Goal: Task Accomplishment & Management: Manage account settings

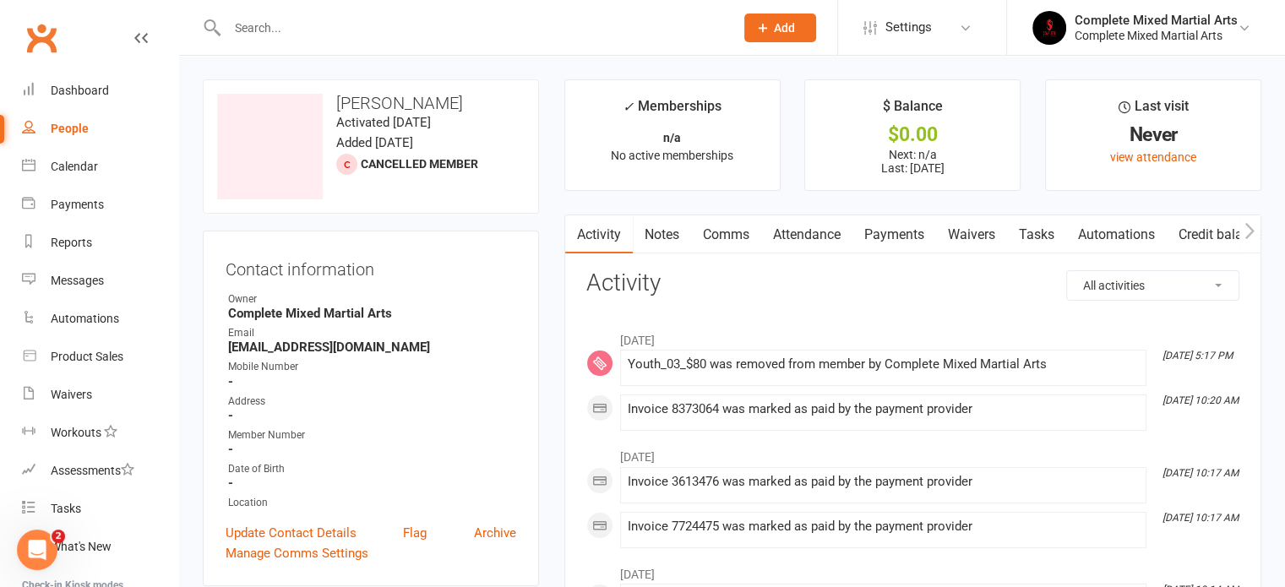
click at [297, 39] on input "text" at bounding box center [472, 28] width 500 height 24
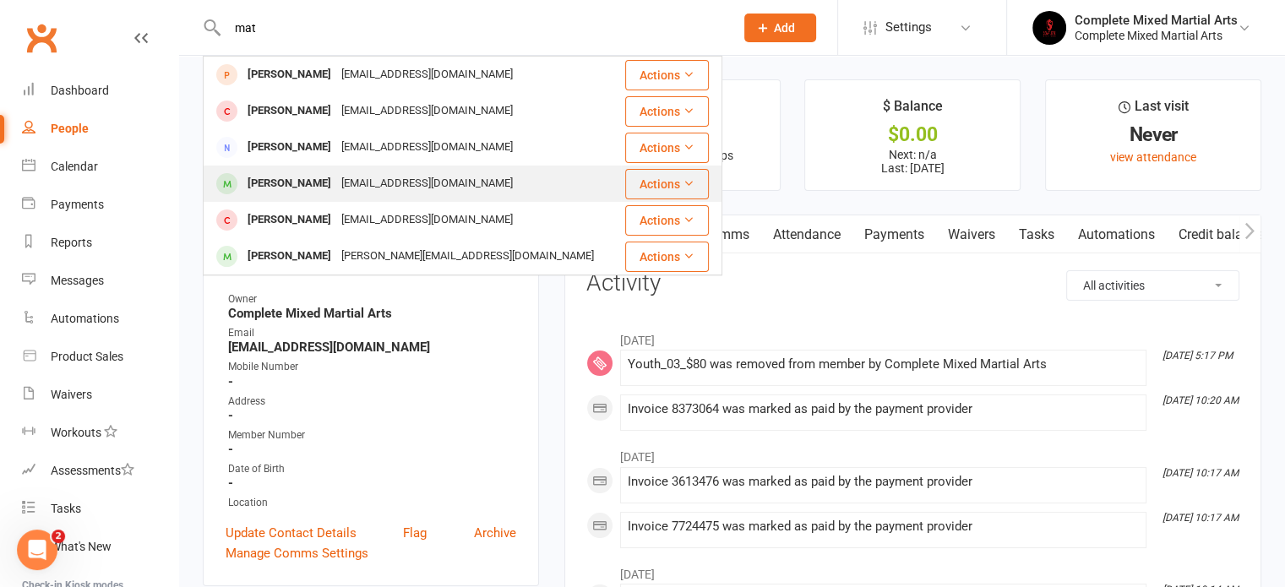
type input "mat"
click at [336, 181] on div "[EMAIL_ADDRESS][DOMAIN_NAME]" at bounding box center [427, 184] width 182 height 25
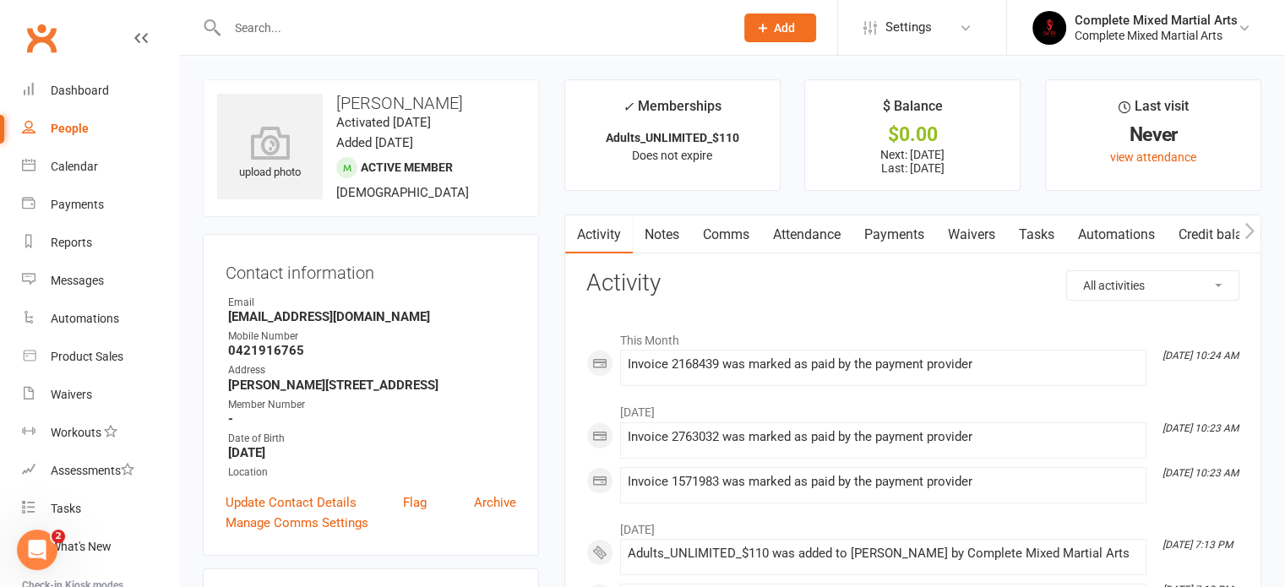
click at [881, 240] on link "Payments" at bounding box center [895, 234] width 84 height 39
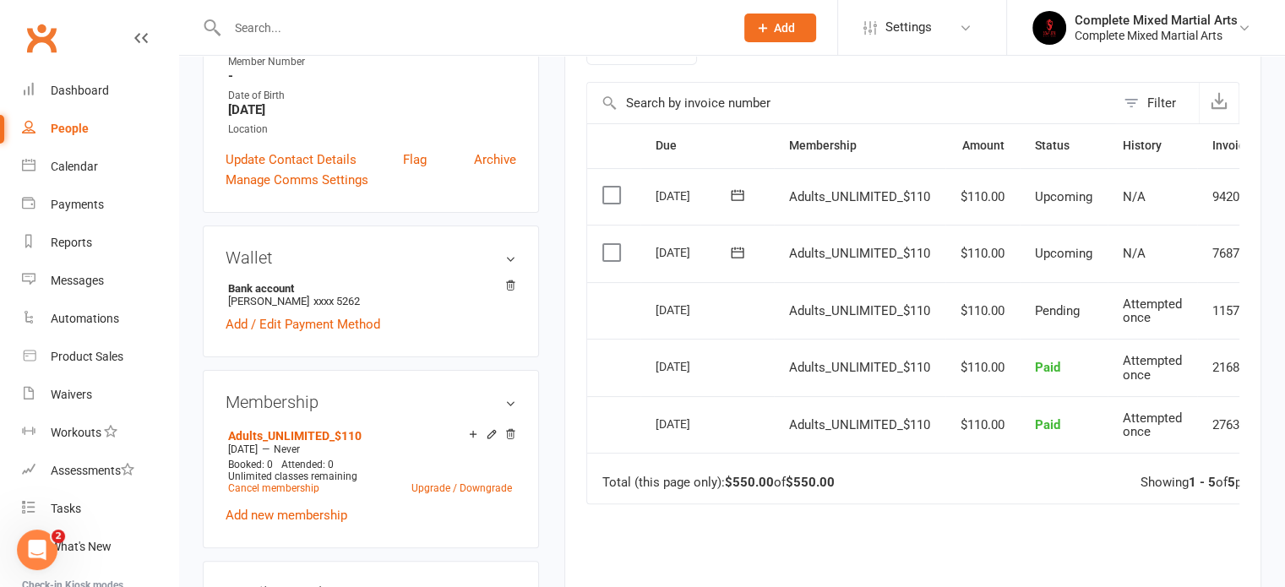
scroll to position [345, 0]
click at [509, 434] on icon at bounding box center [510, 432] width 8 height 9
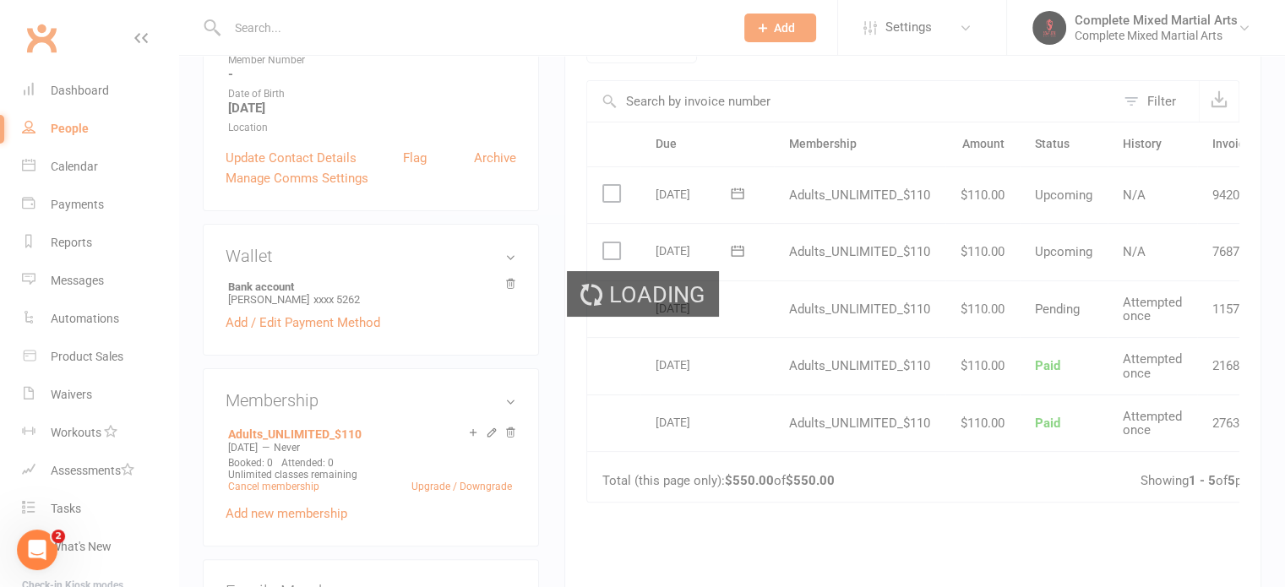
scroll to position [341, 0]
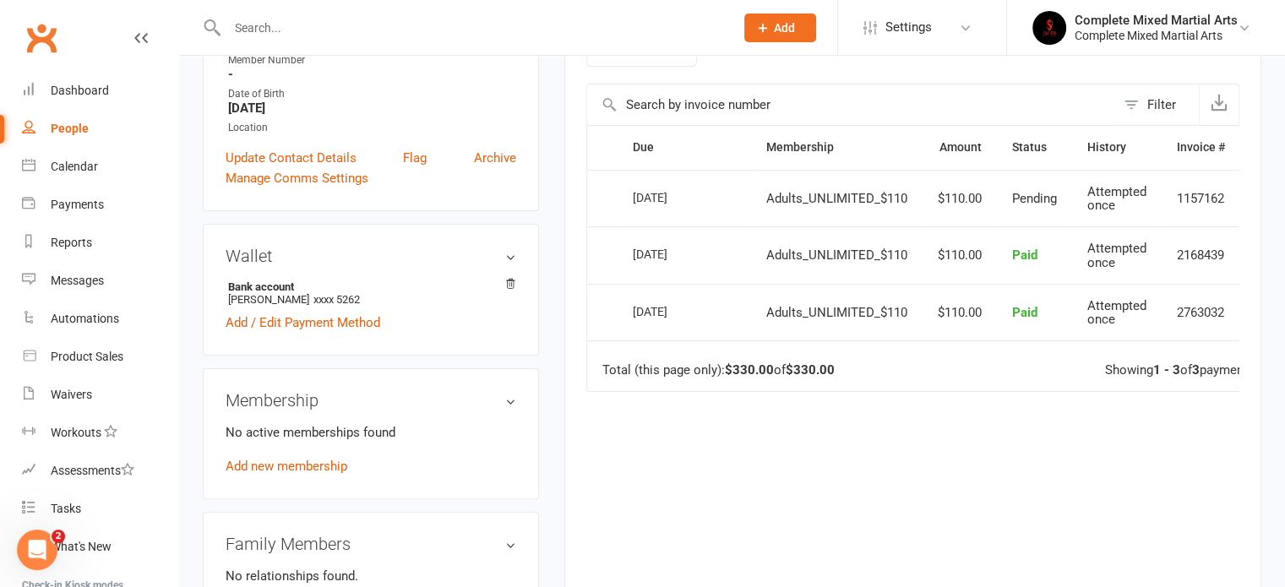
click at [254, 35] on input "text" at bounding box center [472, 28] width 500 height 24
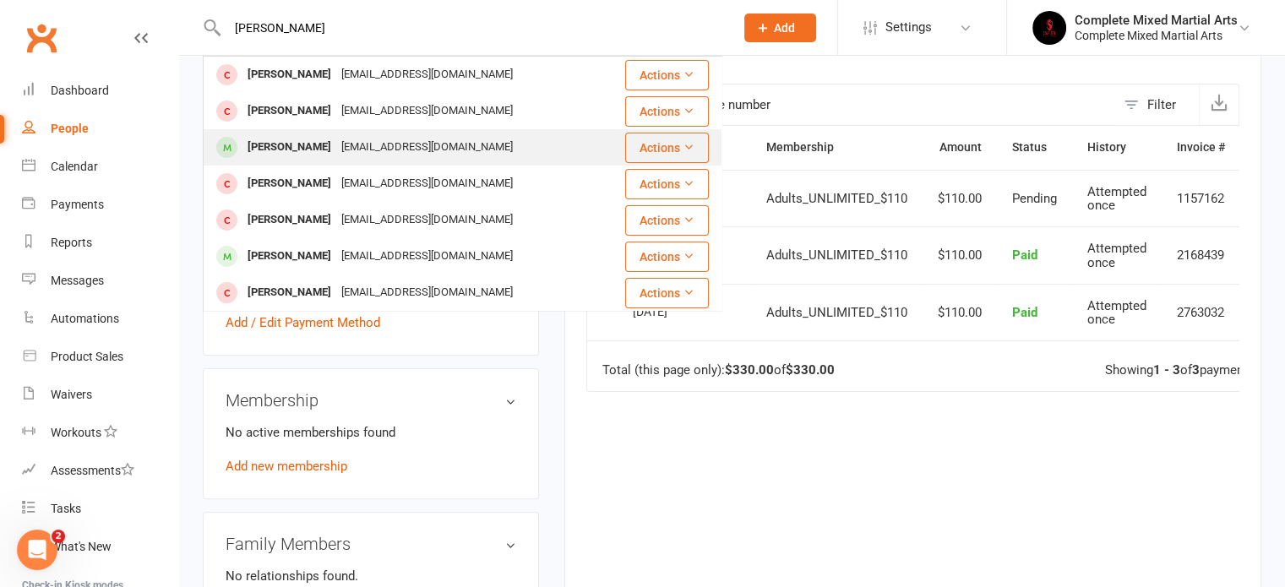
type input "[PERSON_NAME]"
click at [336, 155] on div "[EMAIL_ADDRESS][DOMAIN_NAME]" at bounding box center [427, 147] width 182 height 25
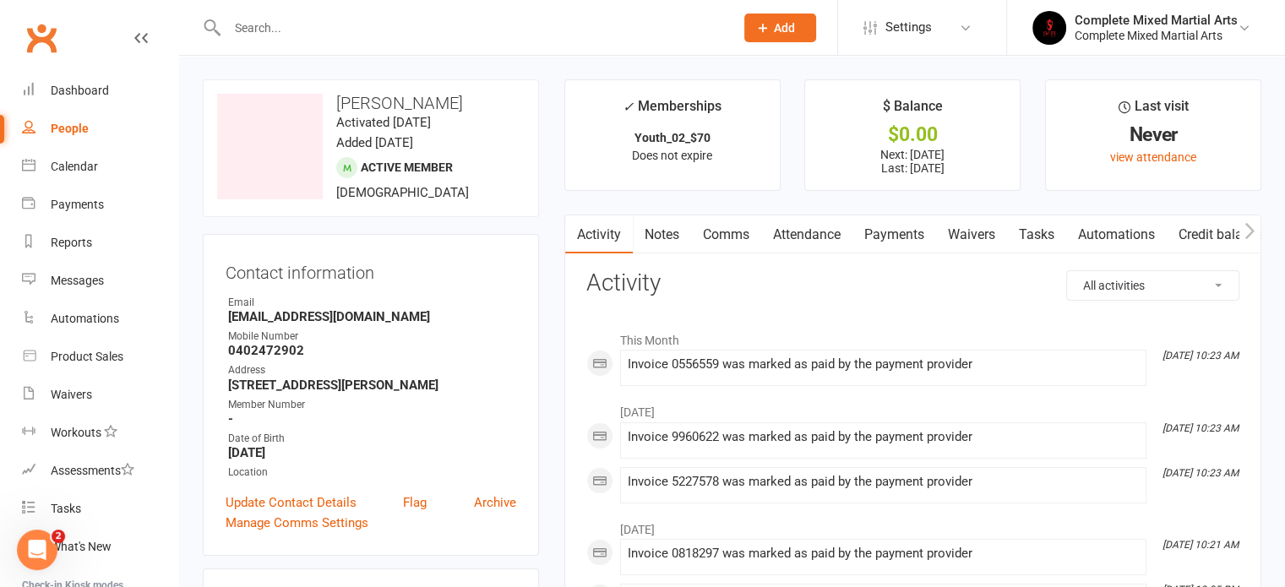
click at [878, 243] on link "Payments" at bounding box center [895, 234] width 84 height 39
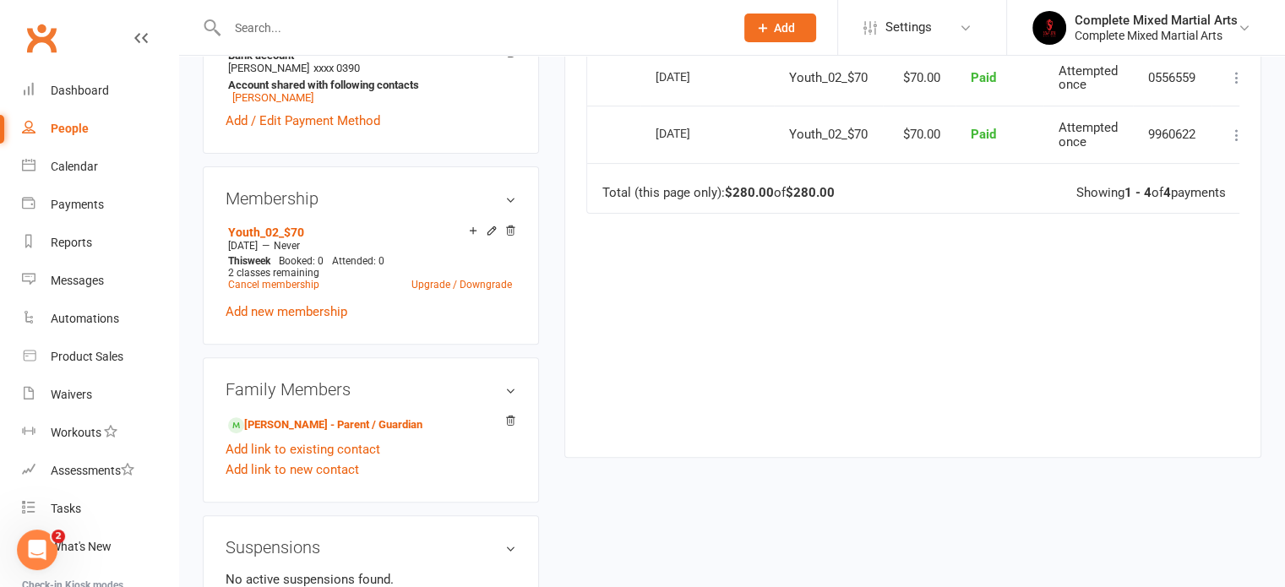
scroll to position [577, 0]
click at [510, 231] on icon at bounding box center [511, 230] width 12 height 12
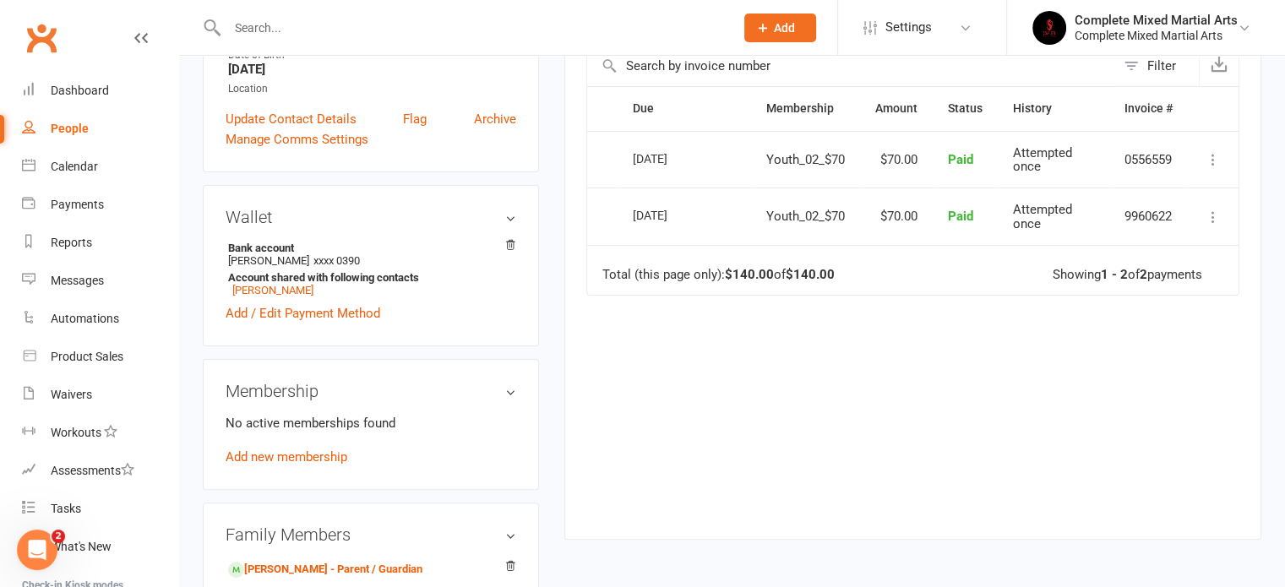
scroll to position [379, 0]
click at [263, 292] on link "[PERSON_NAME]" at bounding box center [272, 292] width 81 height 13
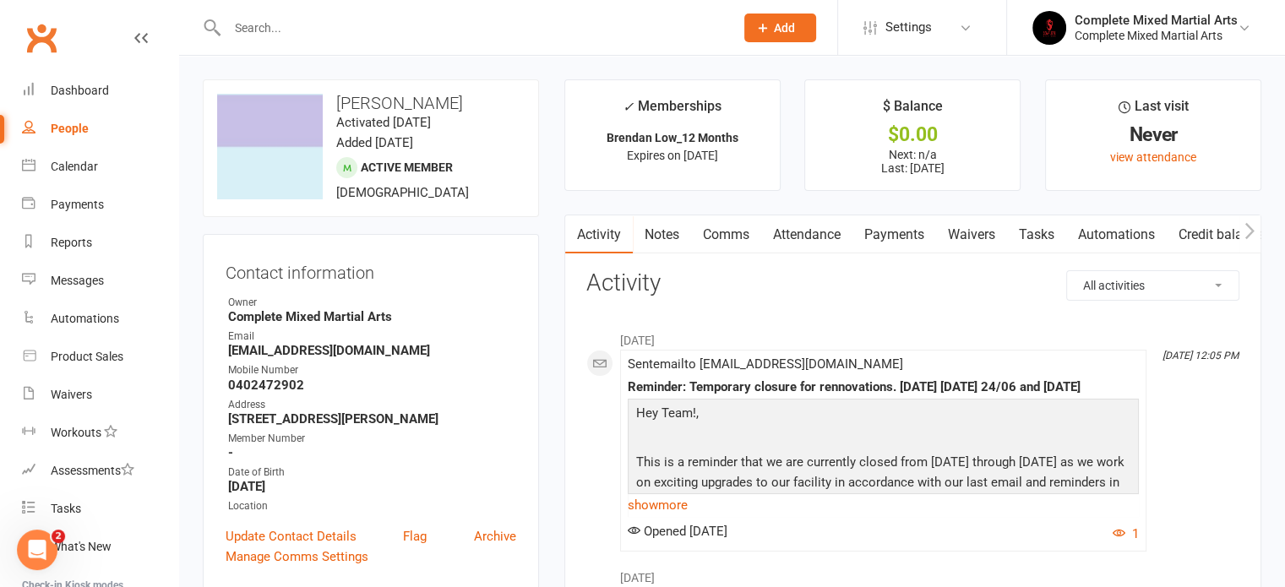
click at [679, 253] on link "Notes" at bounding box center [662, 234] width 58 height 39
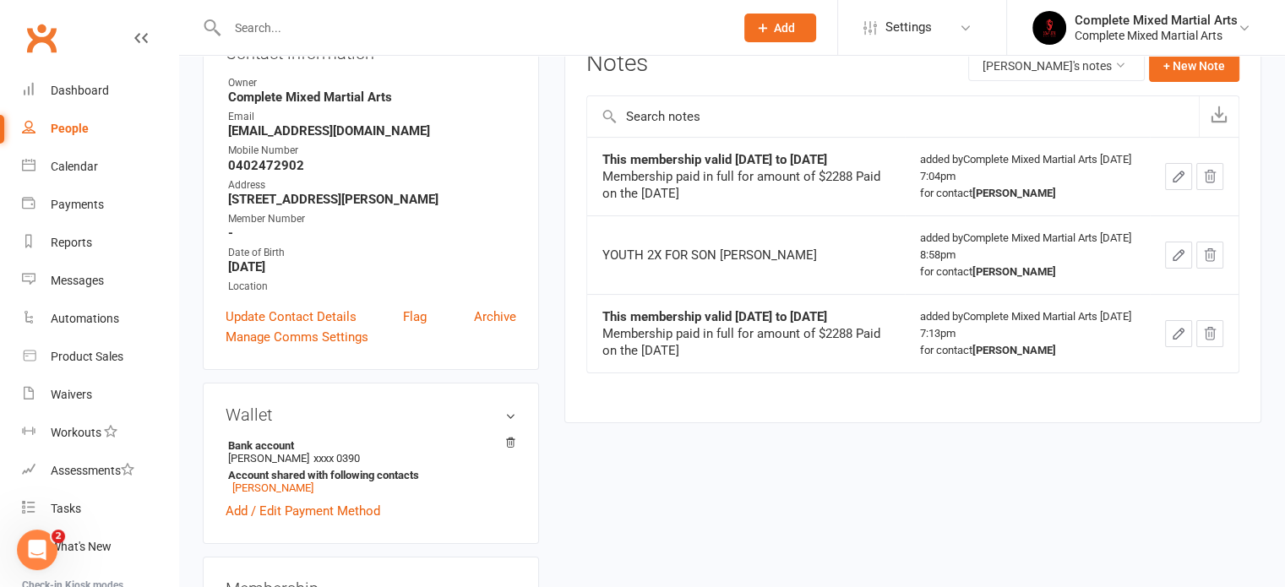
scroll to position [219, 0]
